Goal: Check status: Check status

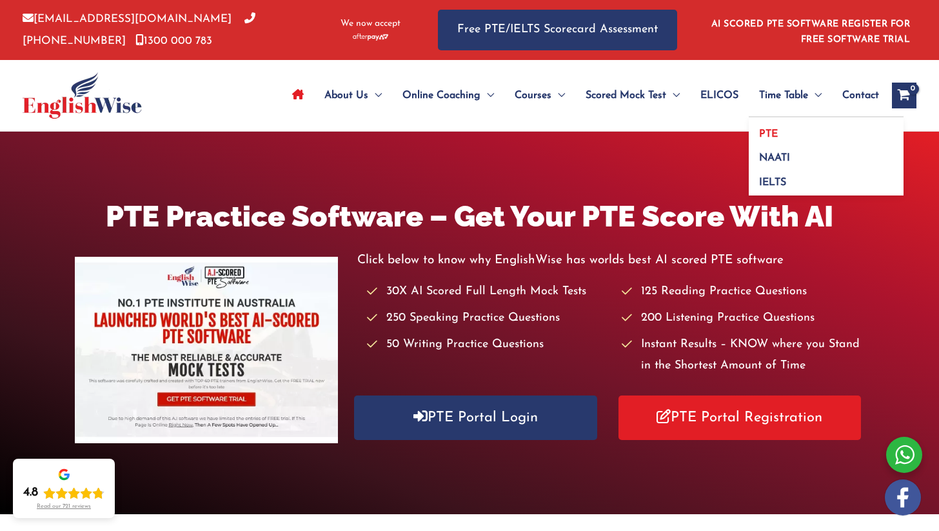
click at [792, 122] on link "PTE" at bounding box center [826, 129] width 155 height 24
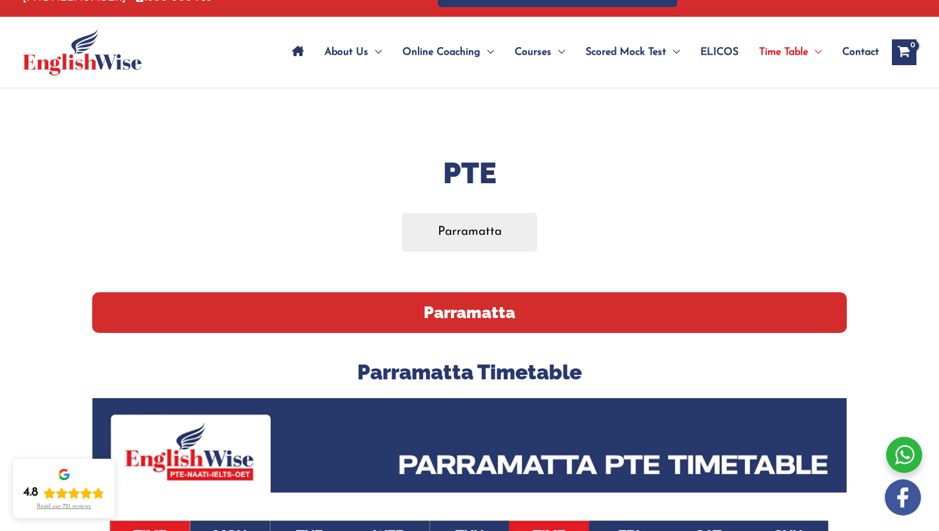
scroll to position [41, 0]
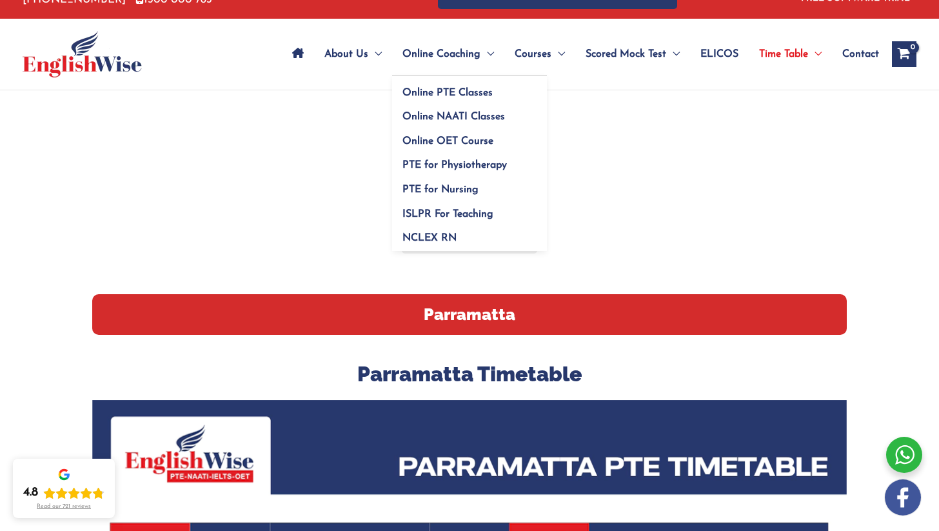
click at [419, 50] on span "Online Coaching" at bounding box center [441, 54] width 78 height 45
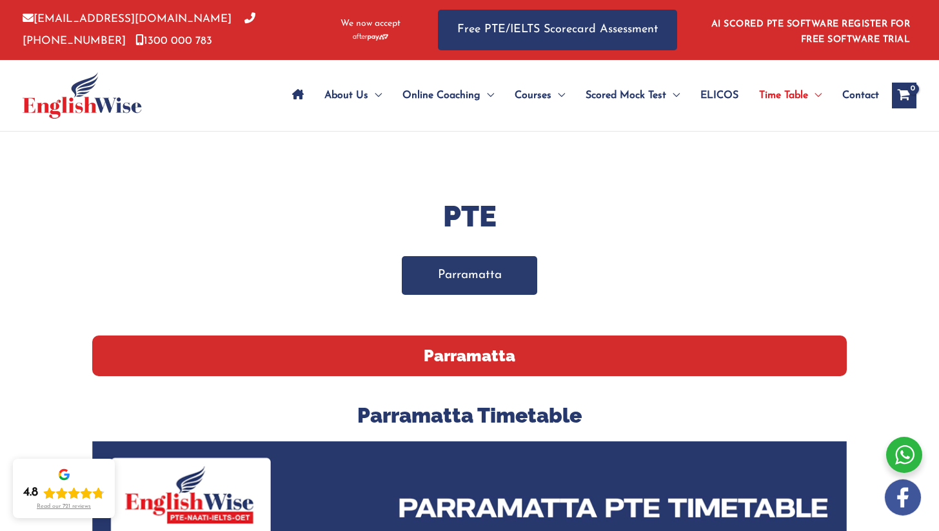
click at [476, 279] on link "Parramatta" at bounding box center [470, 275] width 136 height 38
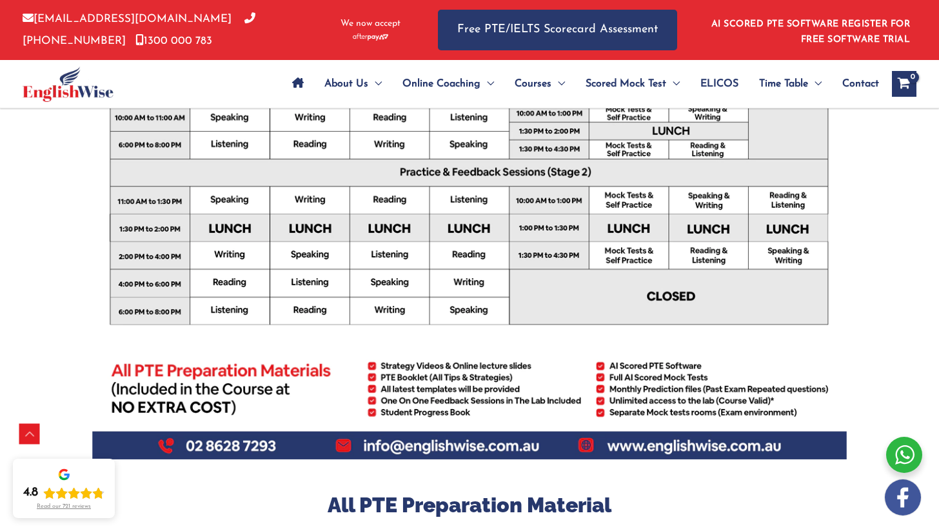
scroll to position [427, 0]
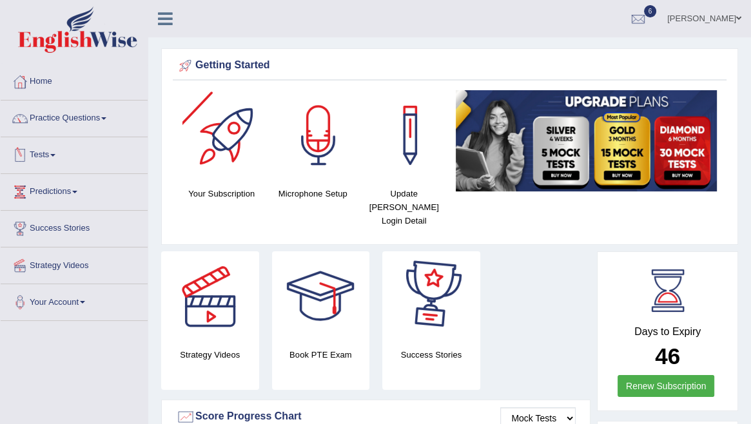
click at [57, 150] on link "Tests" at bounding box center [74, 153] width 147 height 32
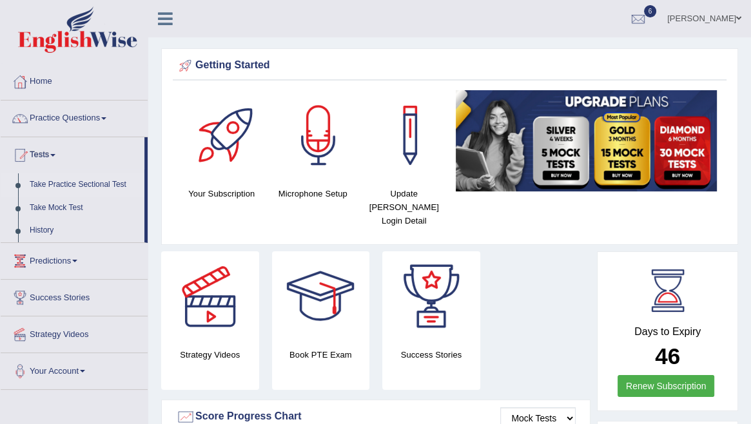
click at [64, 187] on link "Take Practice Sectional Test" at bounding box center [84, 184] width 121 height 23
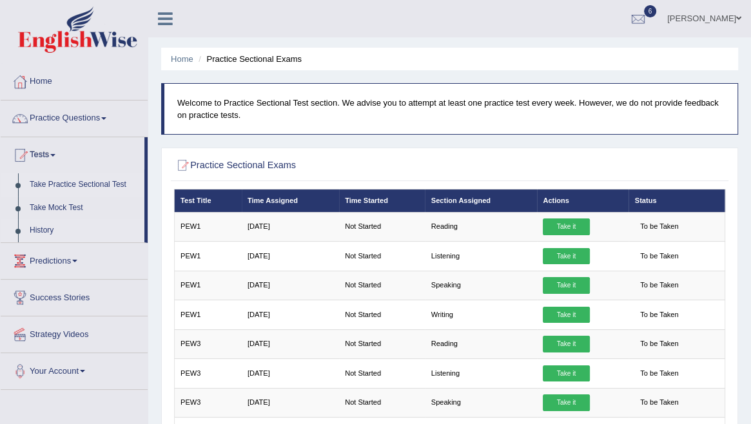
click at [38, 239] on link "History" at bounding box center [84, 230] width 121 height 23
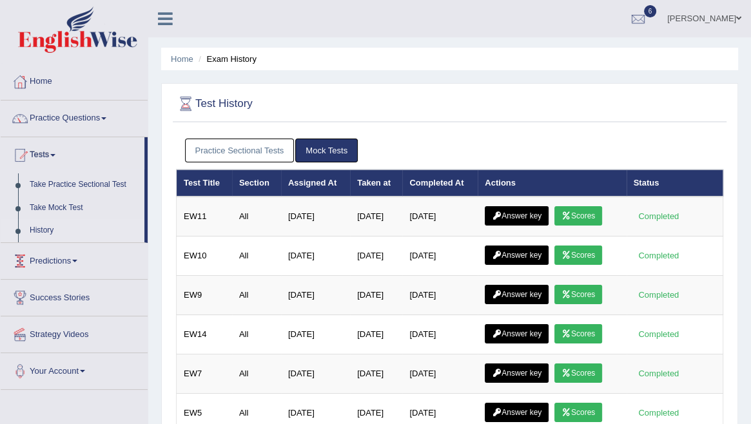
click at [43, 231] on link "History" at bounding box center [84, 230] width 121 height 23
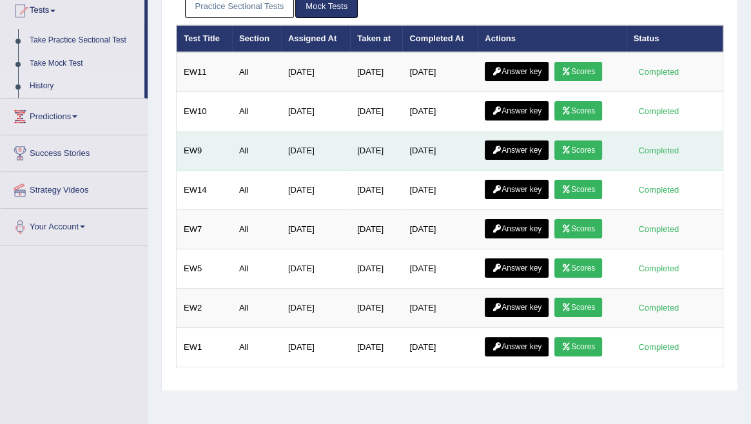
scroll to position [144, 0]
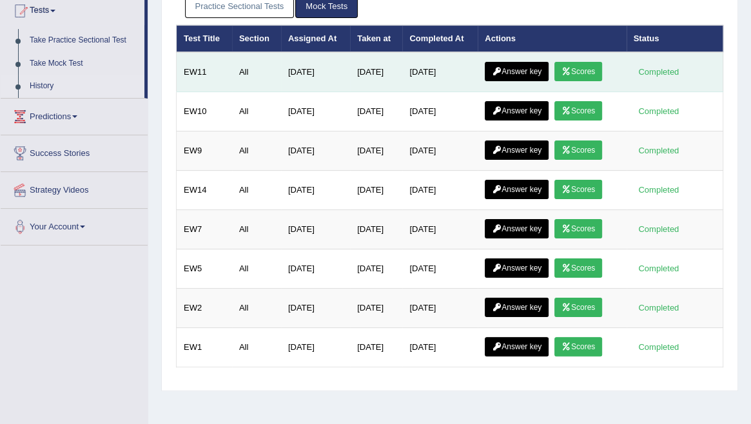
click at [587, 75] on link "Scores" at bounding box center [578, 71] width 48 height 19
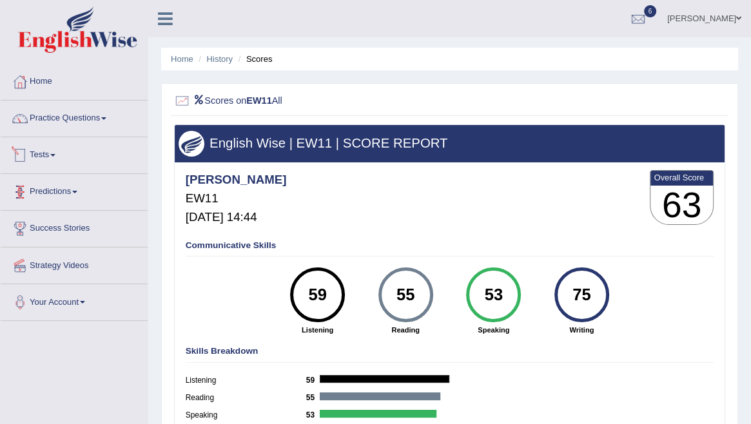
click at [57, 158] on link "Tests" at bounding box center [74, 153] width 147 height 32
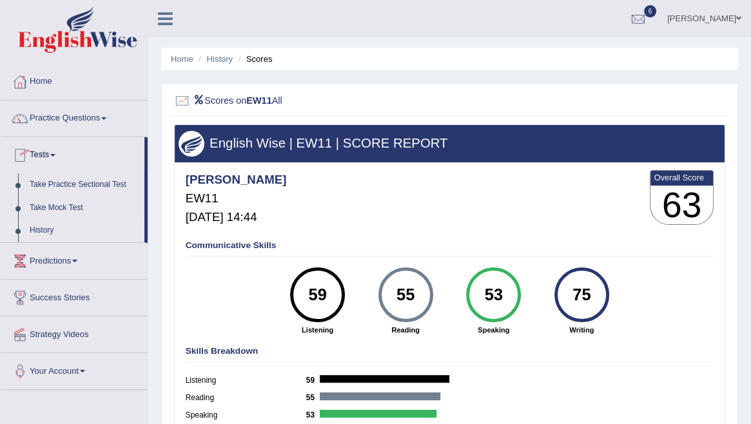
click at [49, 234] on link "History" at bounding box center [84, 230] width 121 height 23
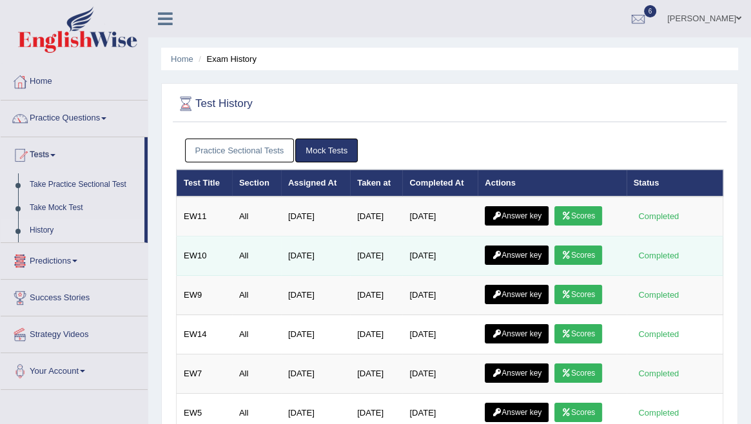
click at [577, 255] on link "Scores" at bounding box center [578, 255] width 48 height 19
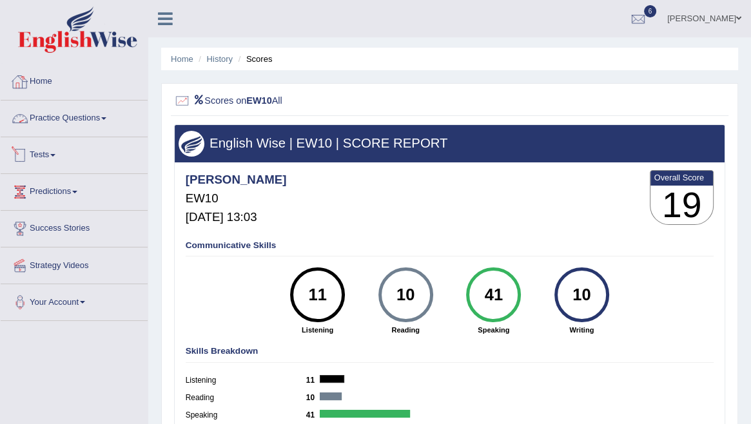
click at [76, 72] on link "Home" at bounding box center [74, 80] width 147 height 32
